Goal: Communication & Community: Answer question/provide support

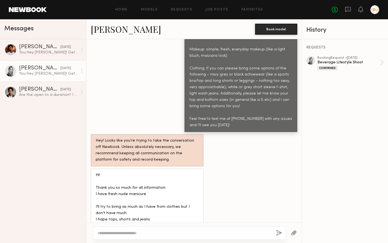
click at [193, 234] on textarea at bounding box center [185, 234] width 174 height 6
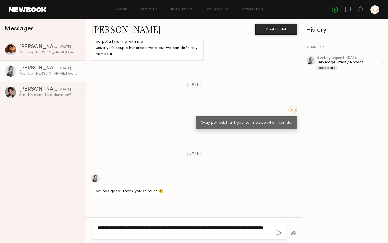
scroll to position [635, 0]
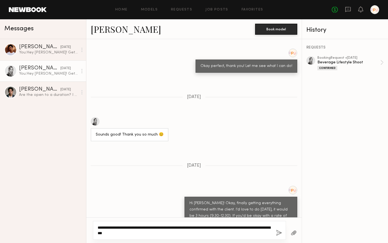
type textarea "**********"
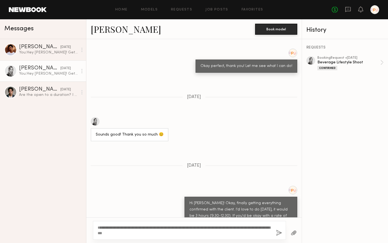
click at [279, 234] on button "button" at bounding box center [279, 233] width 6 height 7
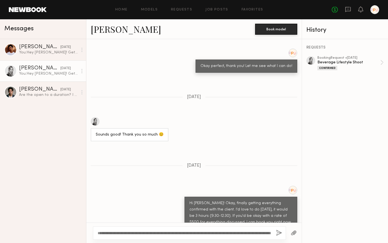
scroll to position [1362, 0]
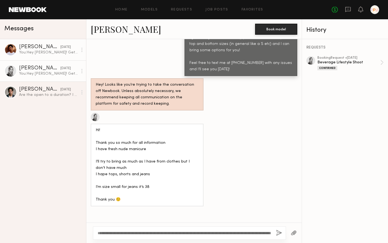
click at [30, 55] on link "Andrew H. yesterday You: Hey Andrew! Getting you details for Wednesday, let me …" at bounding box center [43, 49] width 86 height 21
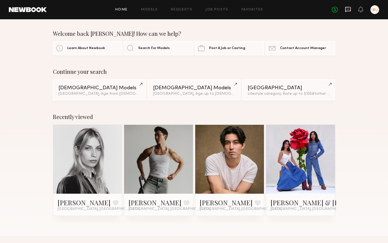
click at [350, 10] on icon at bounding box center [348, 9] width 6 height 5
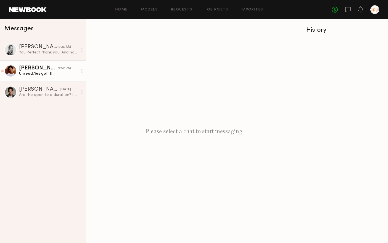
click at [34, 73] on div "Unread: Yes got it!" at bounding box center [48, 73] width 59 height 5
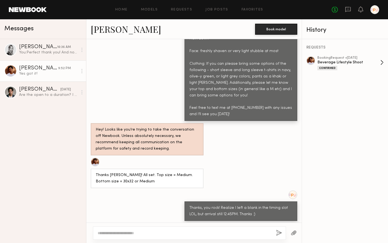
click at [341, 65] on div "Beverage Lifestyle Shoot" at bounding box center [348, 62] width 63 height 5
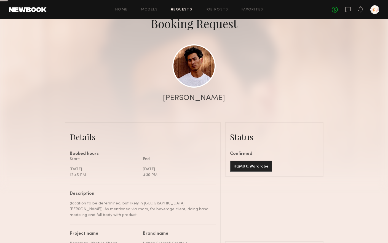
scroll to position [41, 0]
